Goal: Information Seeking & Learning: Learn about a topic

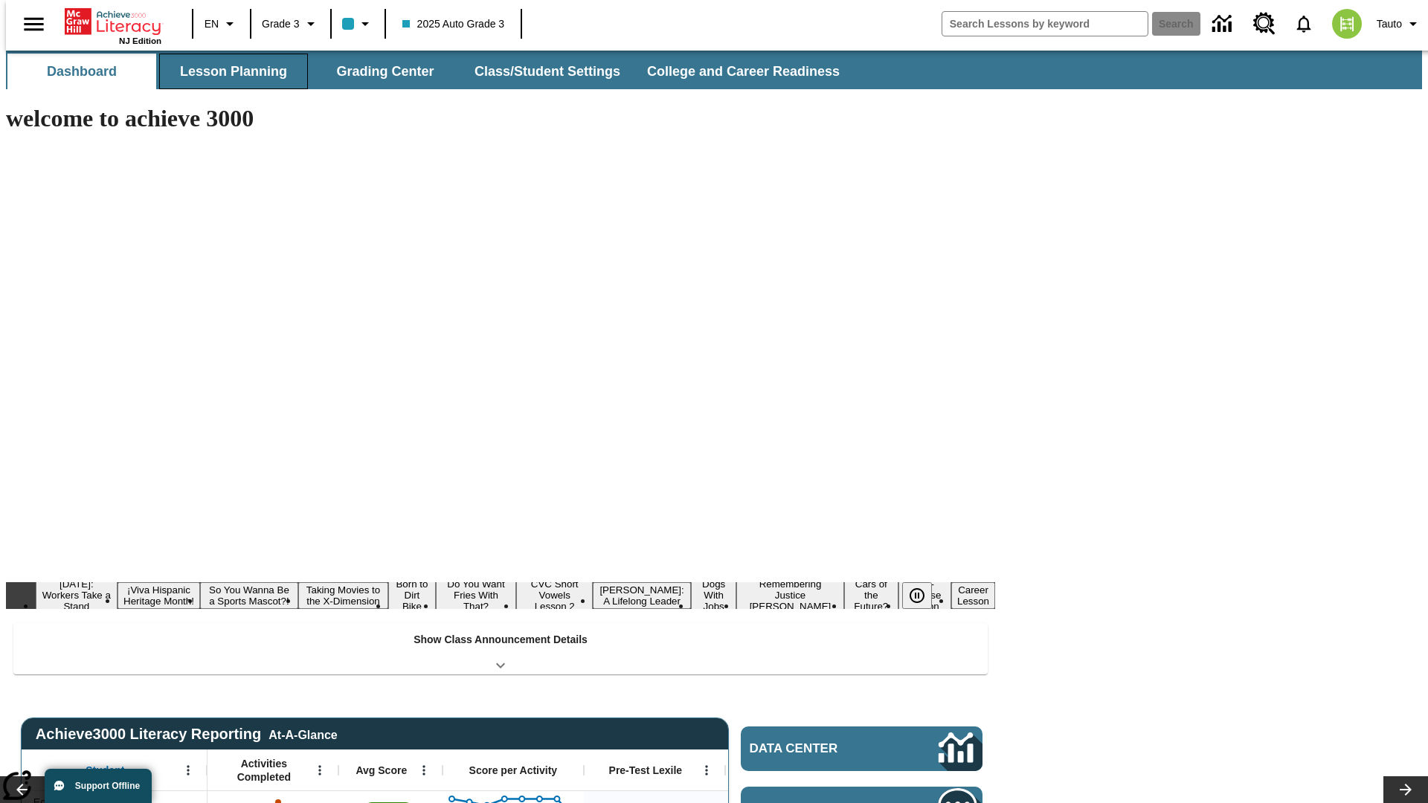
click at [228, 71] on button "Lesson Planning" at bounding box center [233, 72] width 149 height 36
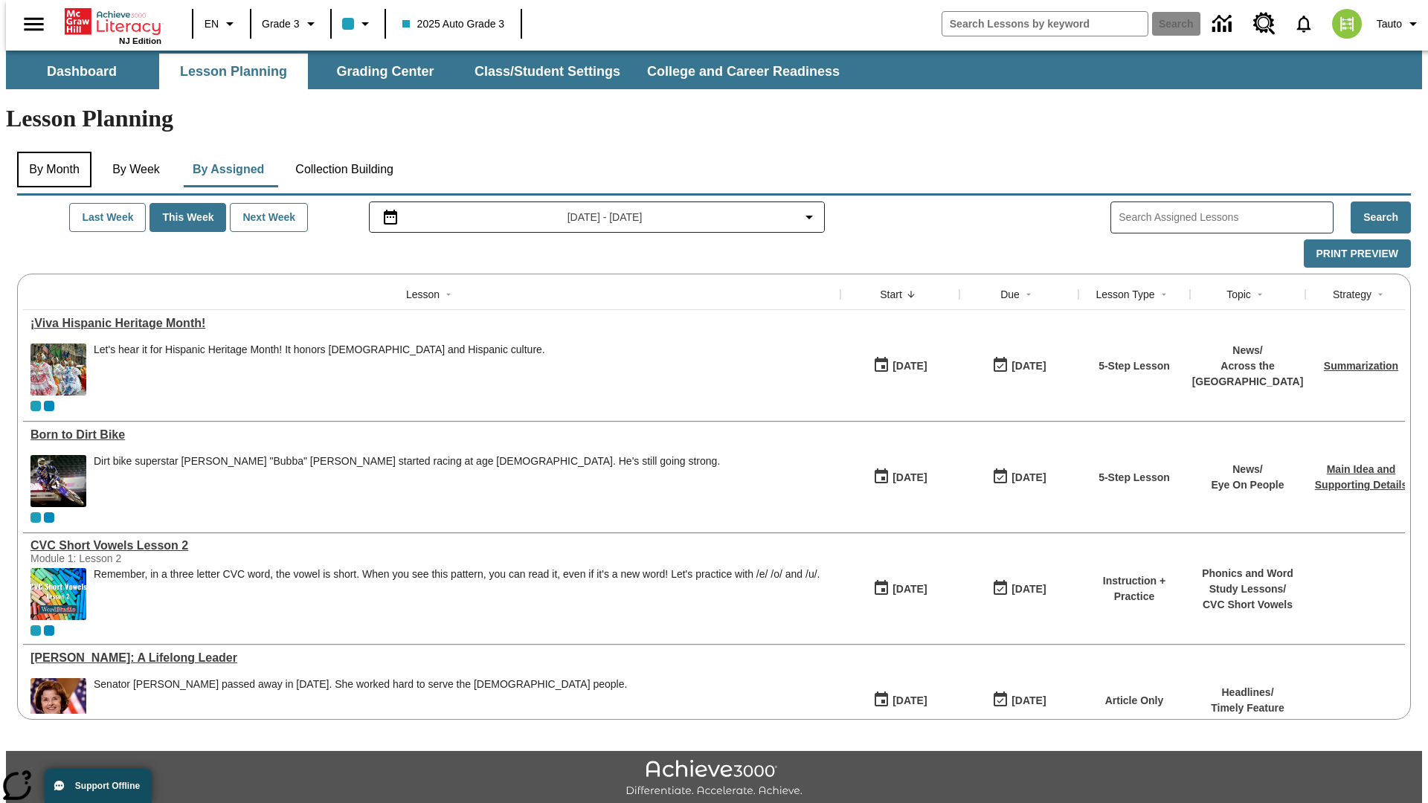
click at [50, 152] on button "By Month" at bounding box center [54, 170] width 74 height 36
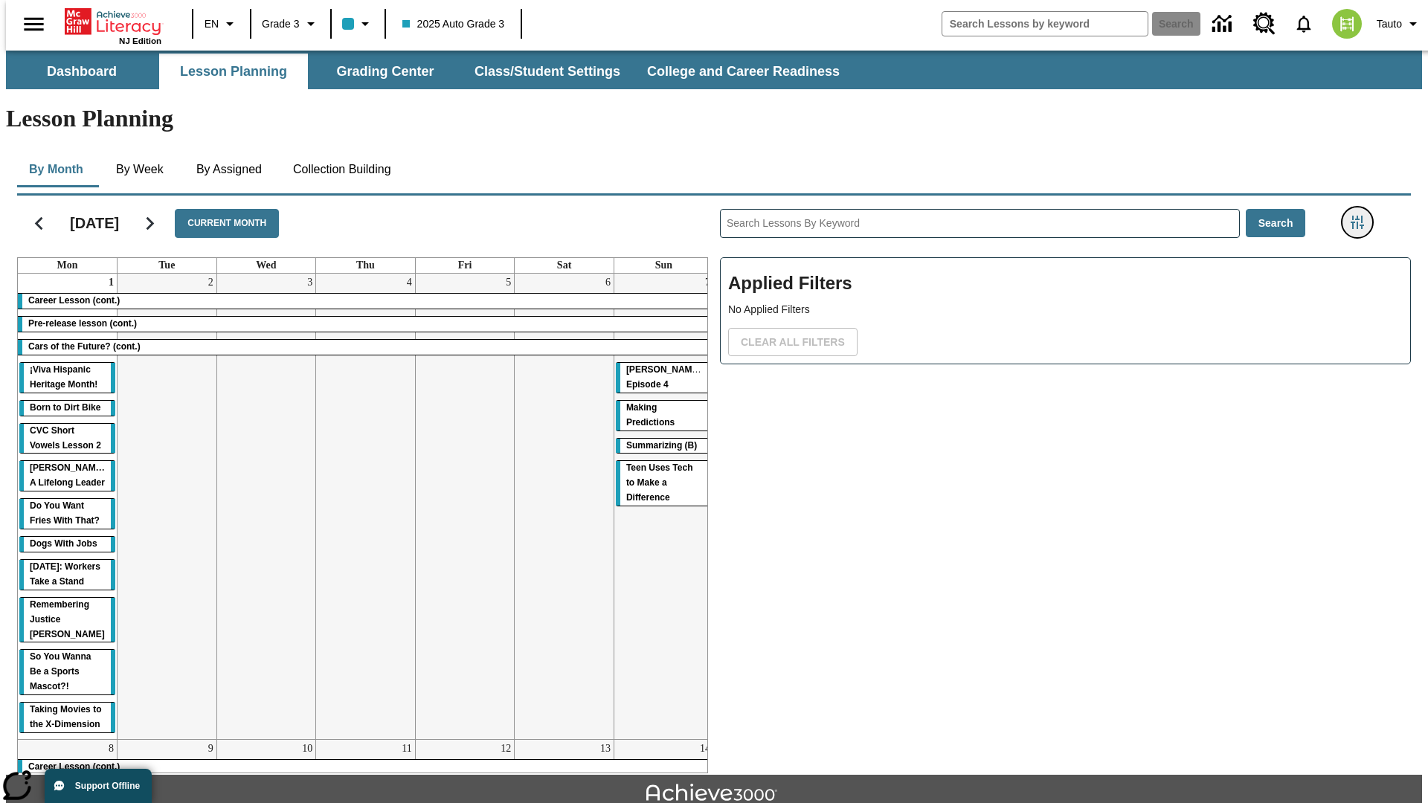
click at [1362, 216] on icon "Filters Side menu" at bounding box center [1357, 222] width 13 height 13
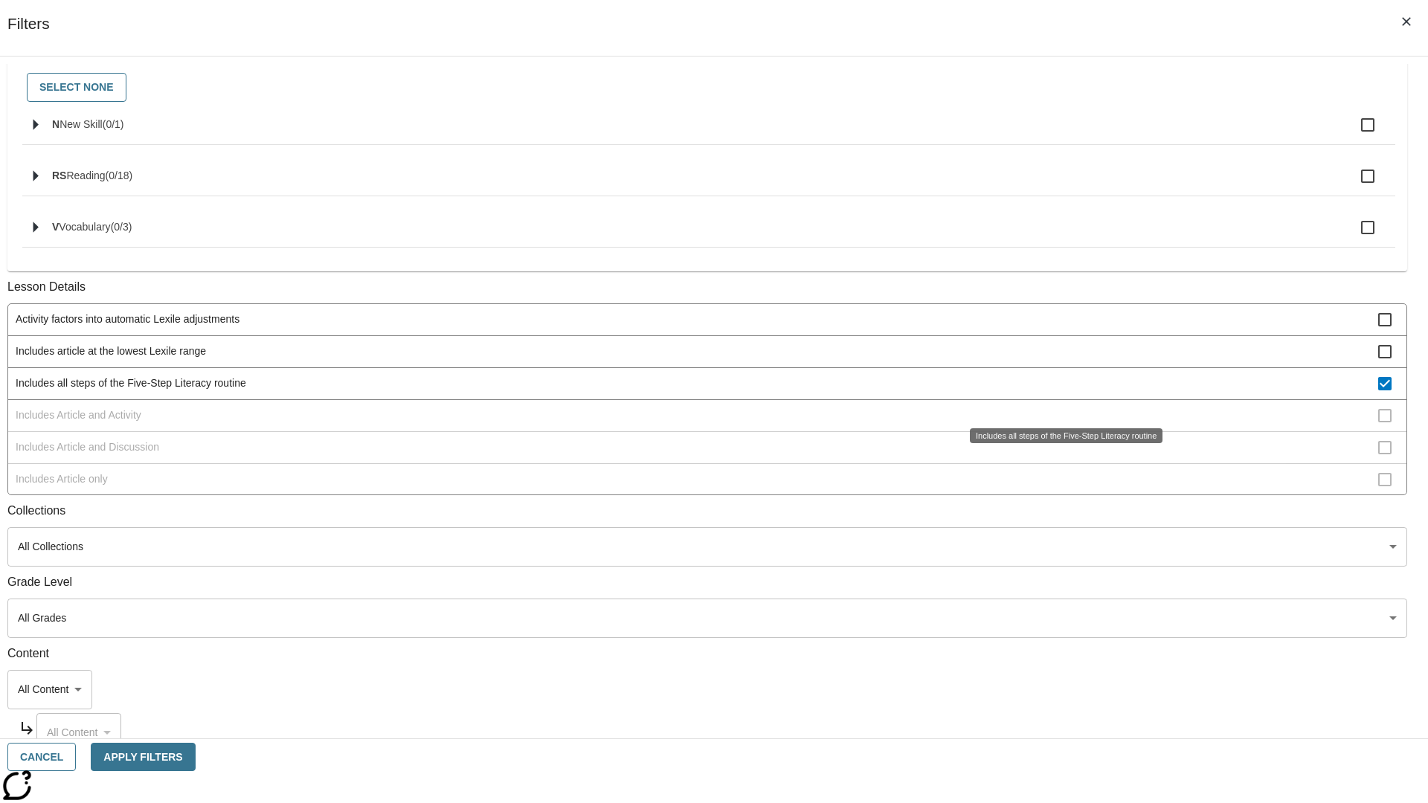
click at [1061, 391] on span "Includes all steps of the Five-Step Literacy routine" at bounding box center [697, 384] width 1363 height 16
checkbox input "false"
click at [1061, 423] on span "Includes Article and Activity" at bounding box center [697, 416] width 1363 height 16
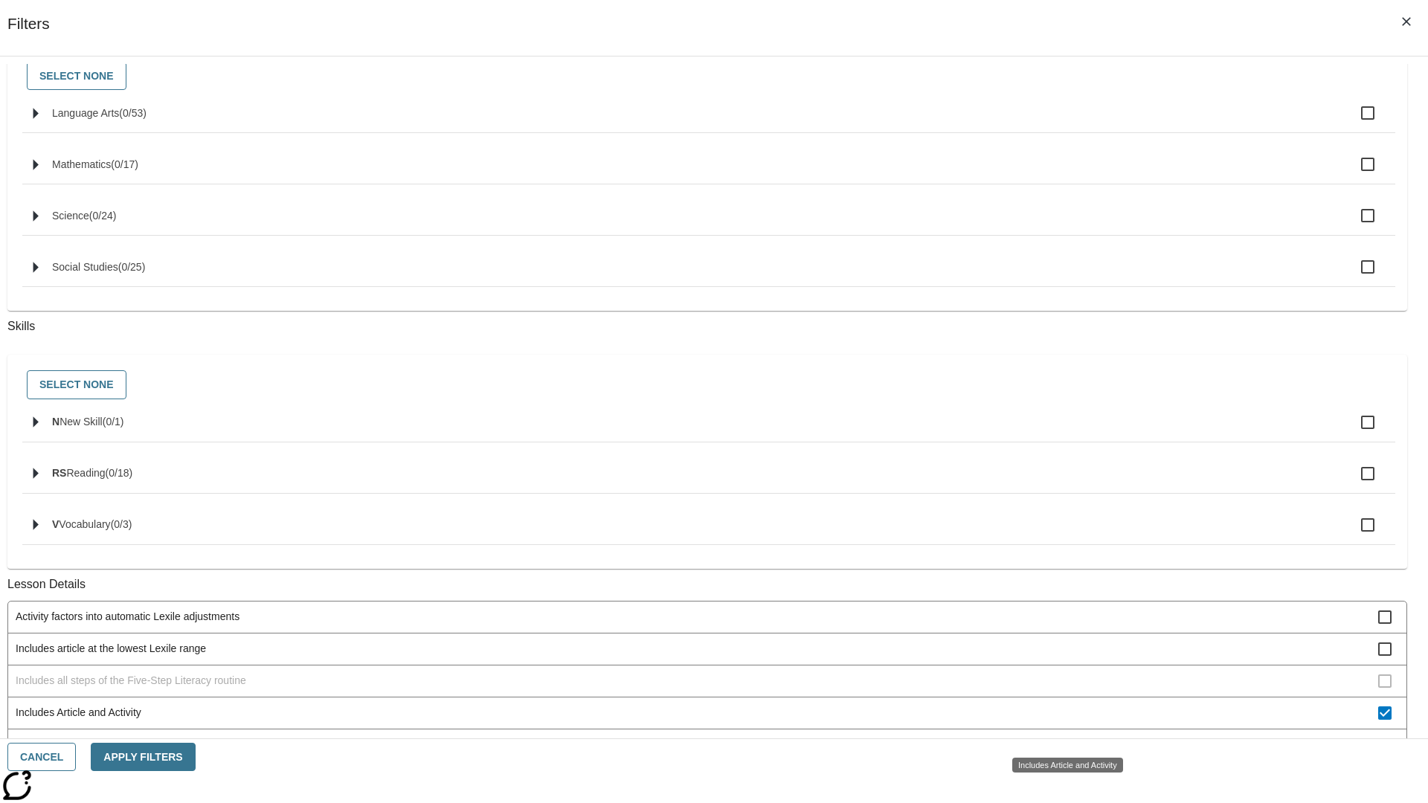
click at [1061, 721] on span "Includes Article and Activity" at bounding box center [697, 713] width 1363 height 16
checkbox input "false"
click at [1061, 737] on span "Includes Article and Discussion" at bounding box center [697, 745] width 1363 height 16
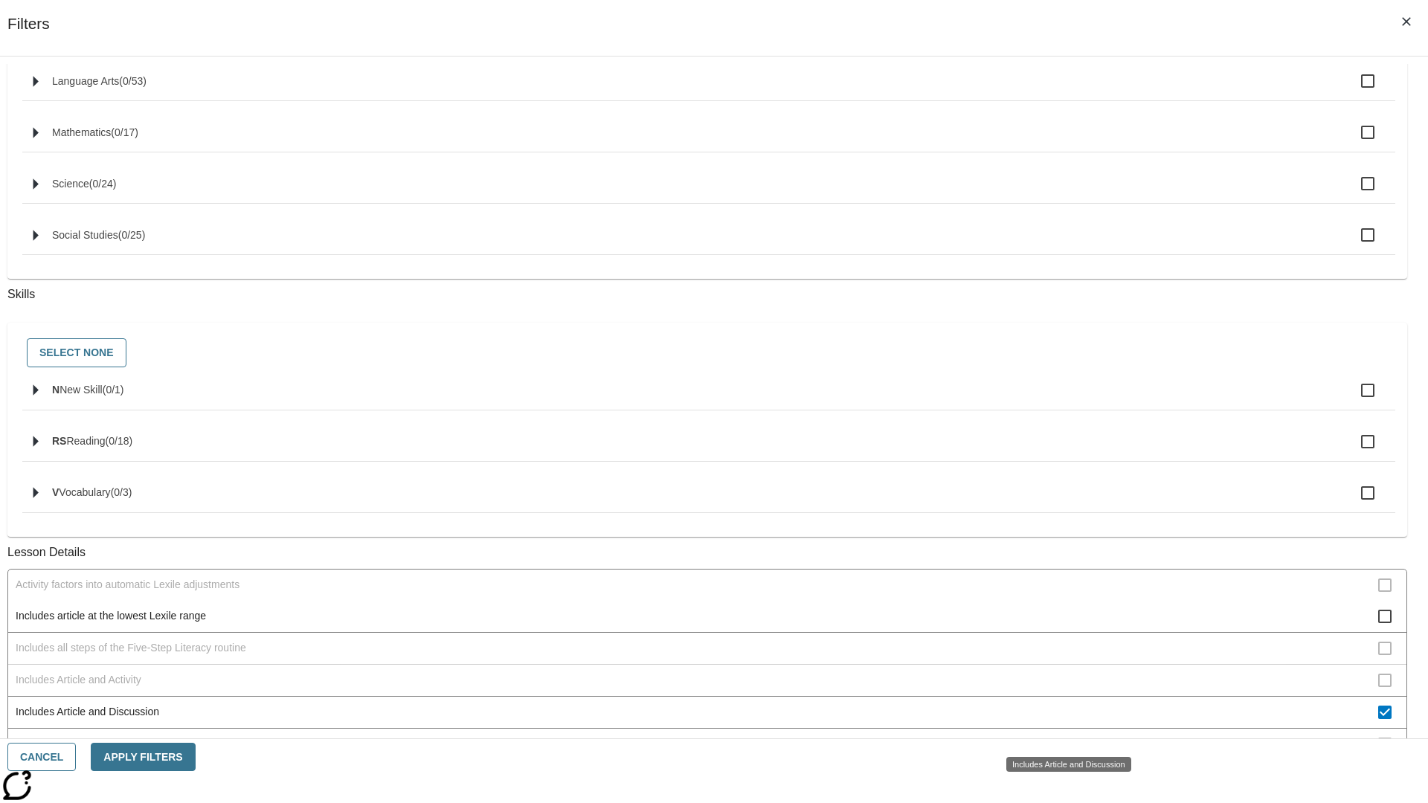
click at [1061, 720] on span "Includes Article and Discussion" at bounding box center [697, 712] width 1363 height 16
checkbox input "false"
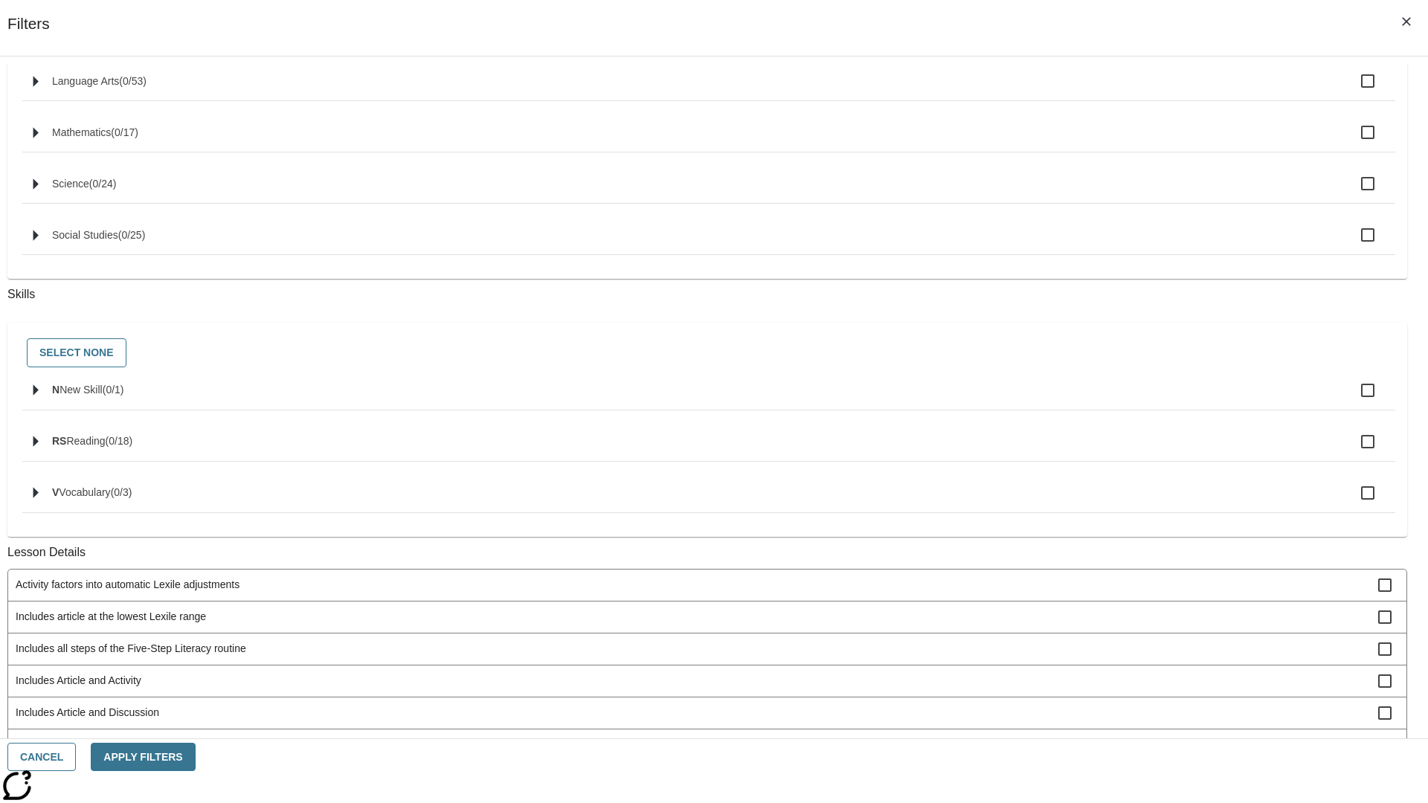
click at [1061, 737] on span "Includes Article only" at bounding box center [697, 745] width 1363 height 16
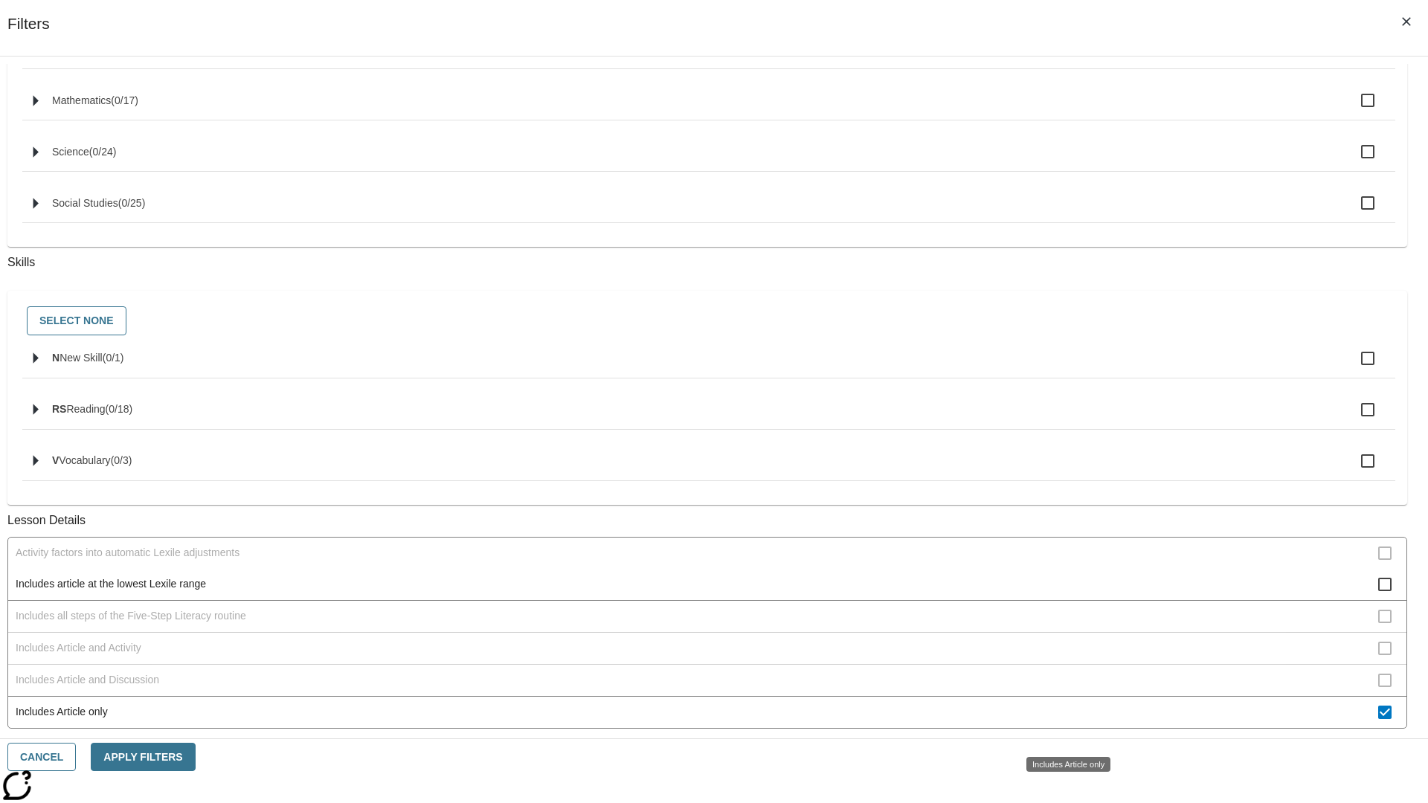
click at [1061, 720] on span "Includes Article only" at bounding box center [697, 712] width 1363 height 16
checkbox input "false"
click at [1061, 801] on span "Includes technology-enhanced activity item" at bounding box center [697, 809] width 1363 height 16
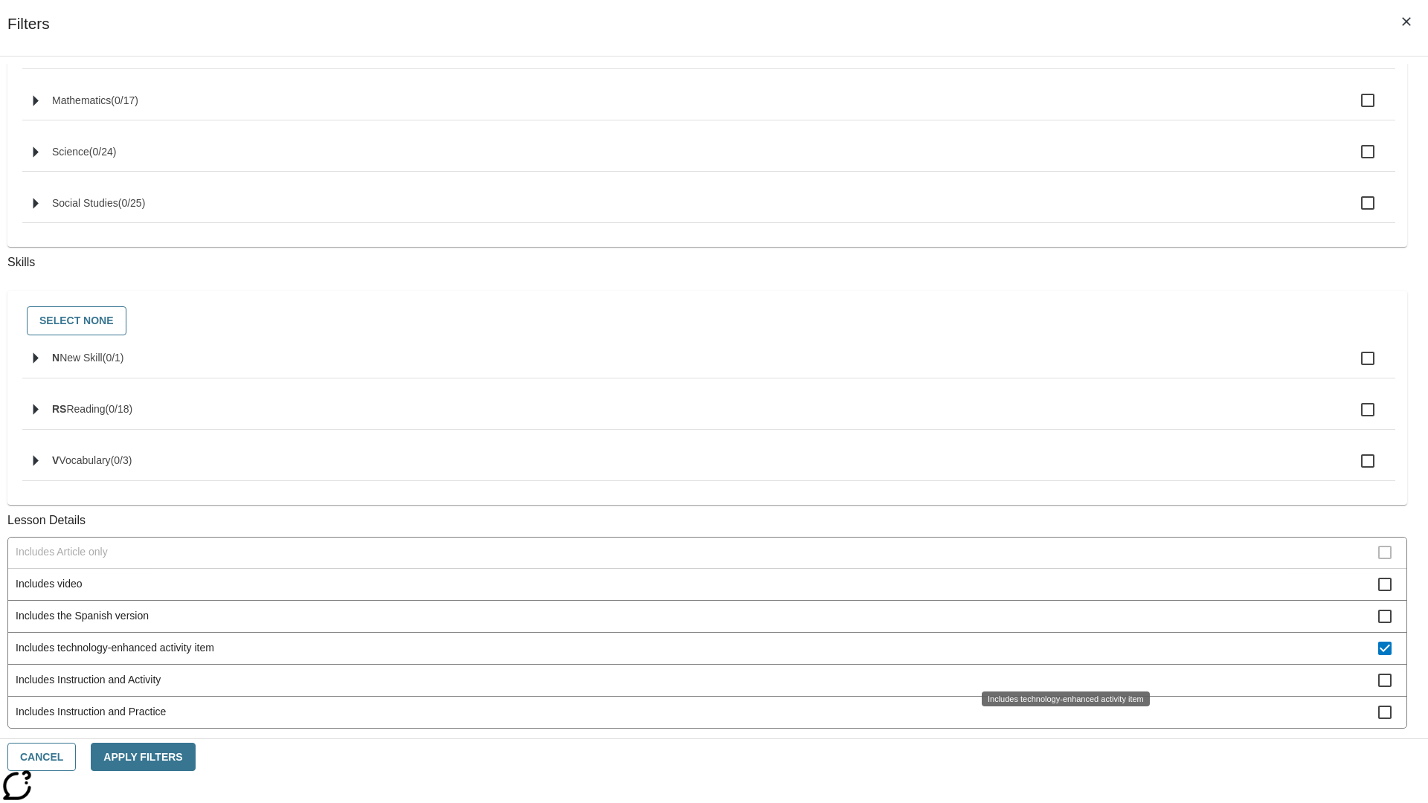
click at [1061, 656] on span "Includes technology-enhanced activity item" at bounding box center [697, 648] width 1363 height 16
checkbox input "false"
click at [1061, 688] on span "Includes Instruction and Activity" at bounding box center [697, 680] width 1363 height 16
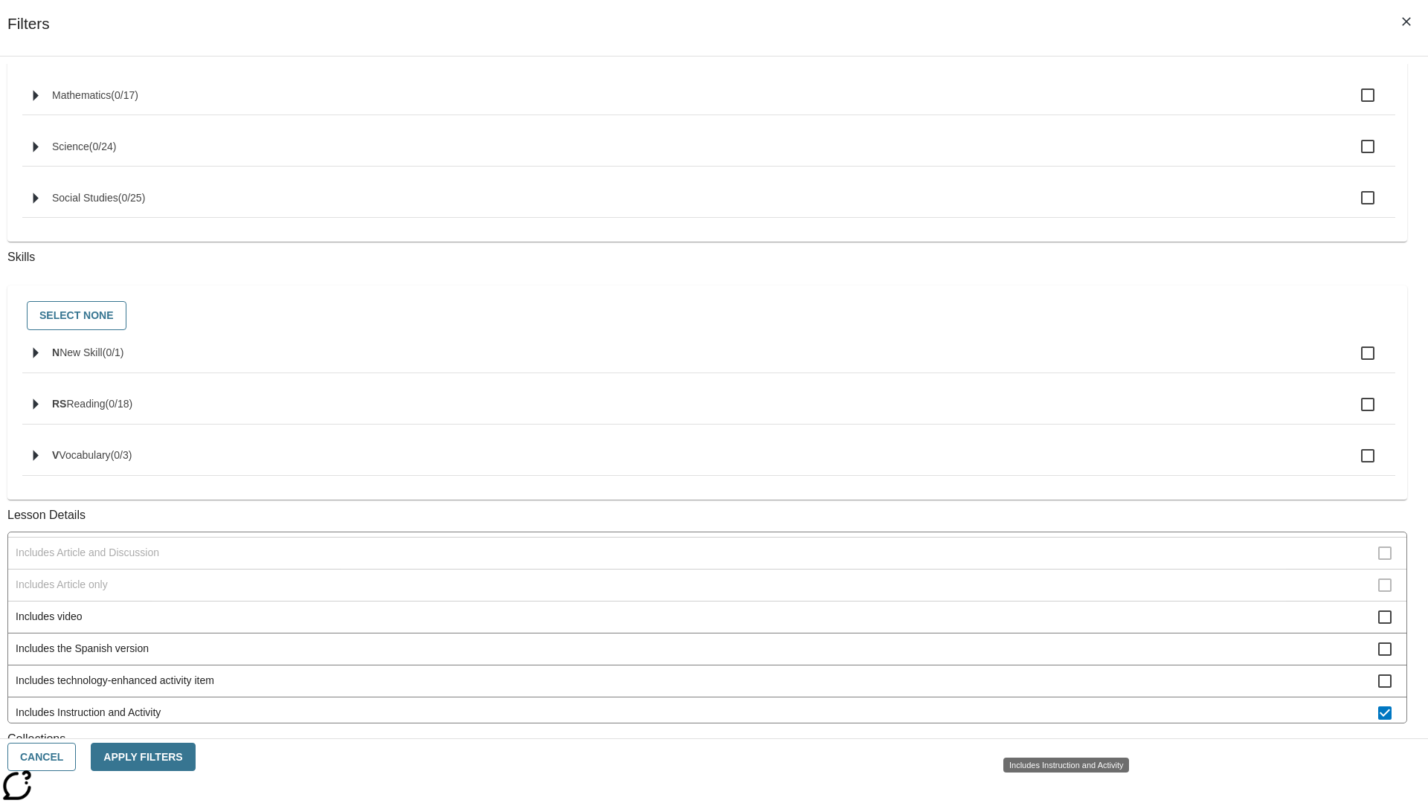
click at [1061, 721] on span "Includes Instruction and Activity" at bounding box center [697, 713] width 1363 height 16
checkbox input "false"
click at [1061, 737] on span "Includes Instruction and Practice" at bounding box center [697, 745] width 1363 height 16
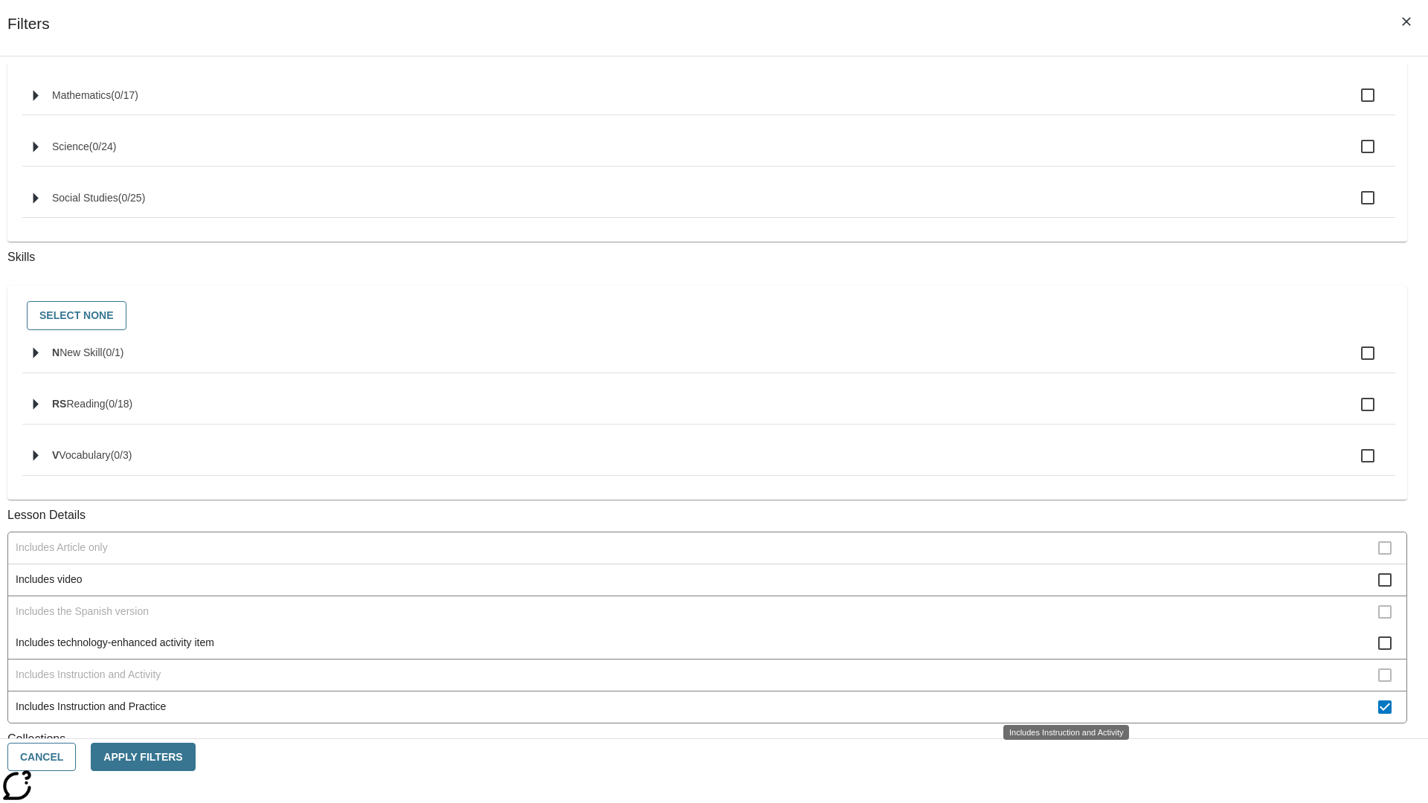
click at [1061, 699] on span "Includes Instruction and Practice" at bounding box center [697, 707] width 1363 height 16
checkbox input "false"
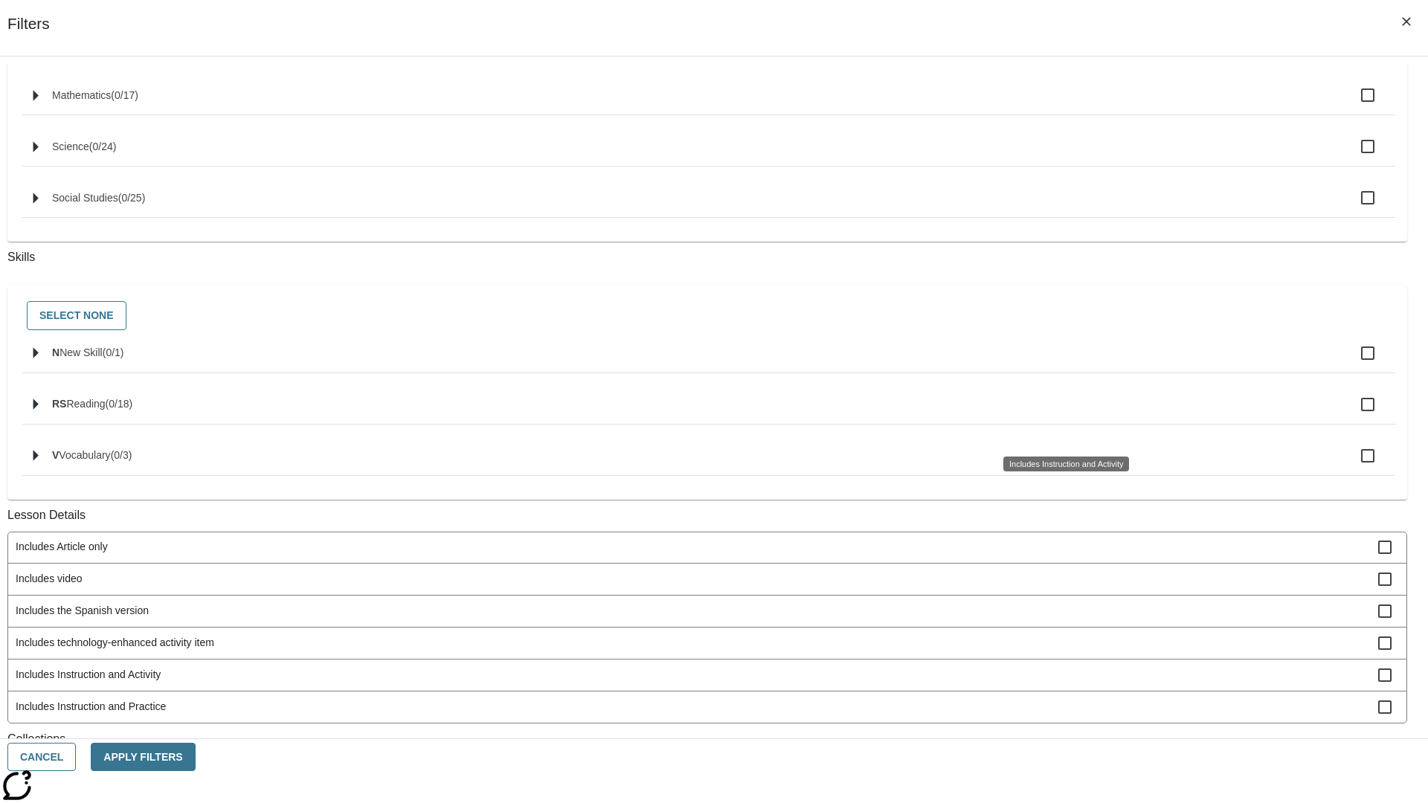
scroll to position [619, 0]
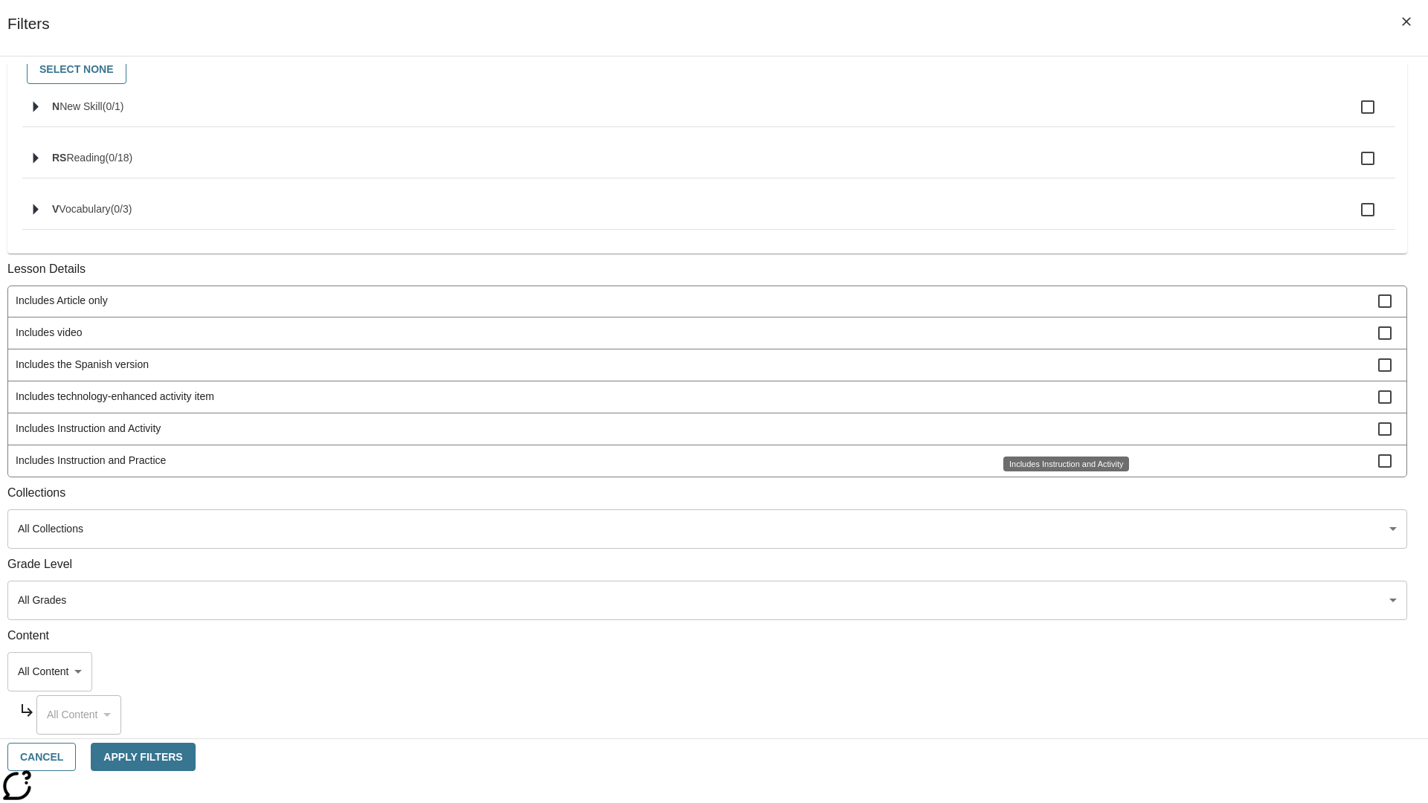
click at [1061, 149] on span "Activity factors into automatic Lexile adjustments" at bounding box center [697, 141] width 1363 height 16
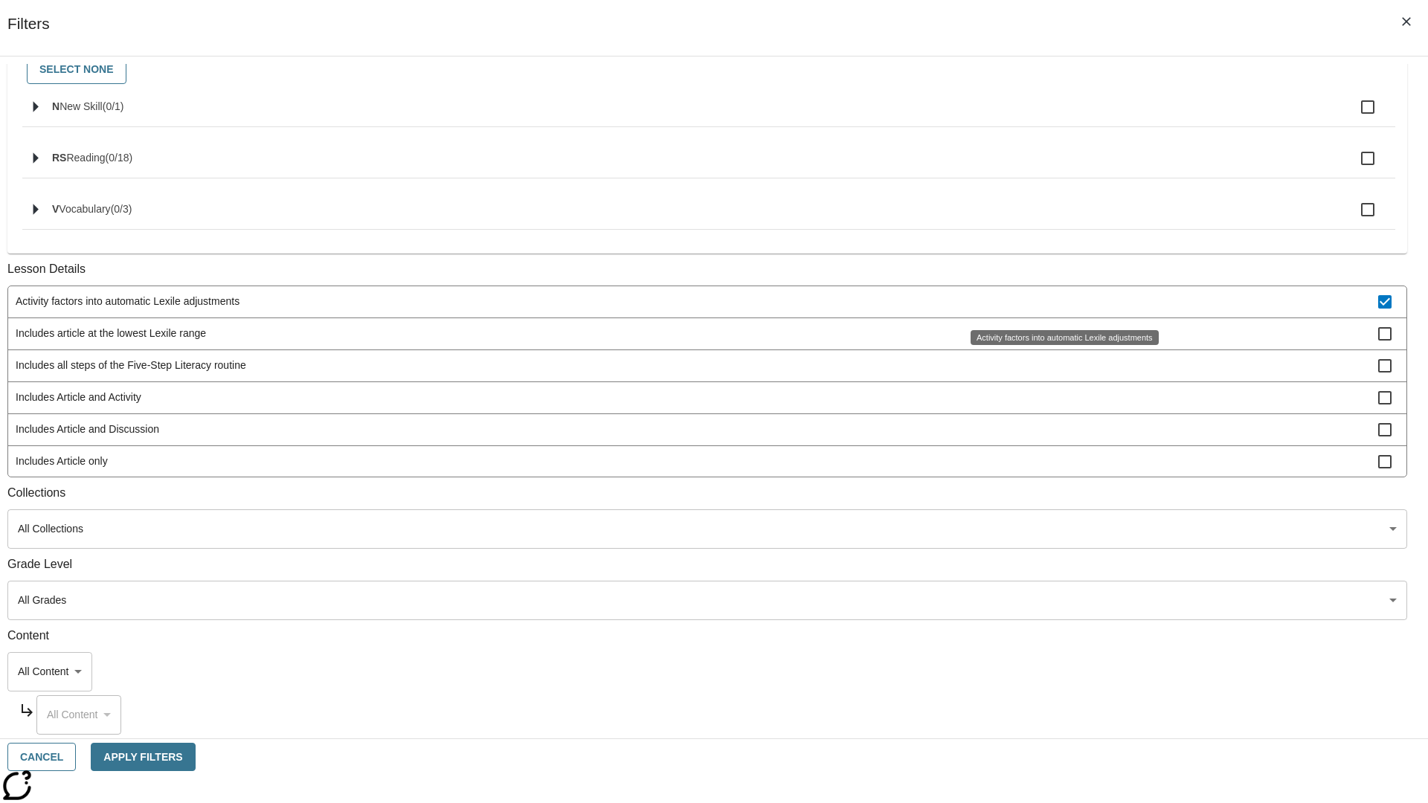
click at [1061, 303] on span "Activity factors into automatic Lexile adjustments" at bounding box center [697, 302] width 1363 height 16
checkbox input "false"
